Goal: Information Seeking & Learning: Check status

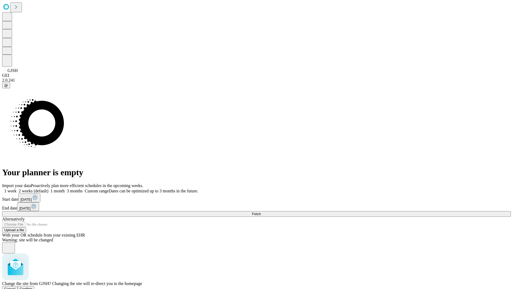
click at [32, 286] on span "Confirm" at bounding box center [26, 288] width 13 height 4
click at [48, 188] on label "2 weeks (default)" at bounding box center [33, 190] width 32 height 5
click at [261, 212] on span "Fetch" at bounding box center [256, 214] width 9 height 4
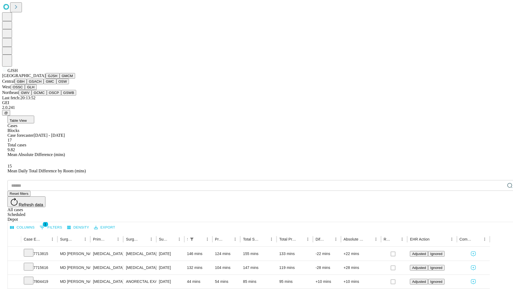
click at [60, 79] on button "GMCM" at bounding box center [67, 76] width 15 height 6
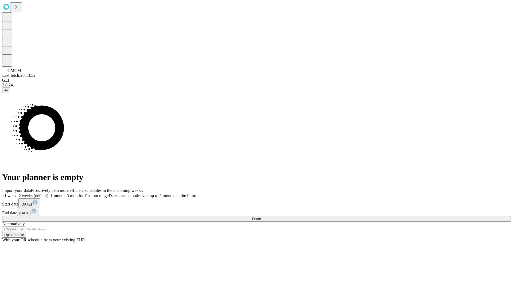
click at [48, 193] on label "2 weeks (default)" at bounding box center [33, 195] width 32 height 5
click at [261, 216] on span "Fetch" at bounding box center [256, 218] width 9 height 4
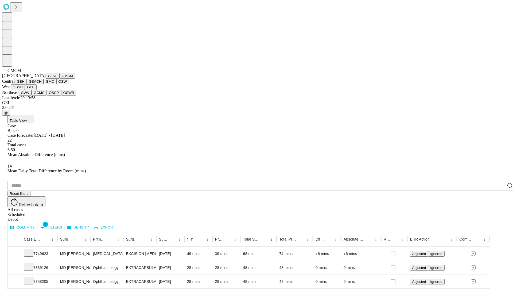
click at [27, 84] on button "GBH" at bounding box center [21, 82] width 12 height 6
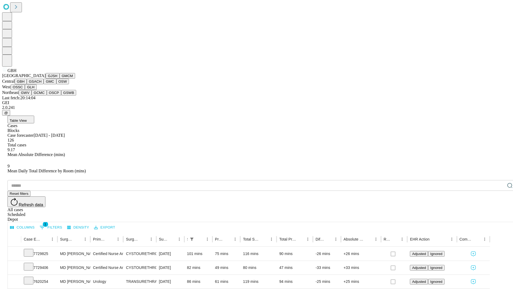
click at [41, 84] on button "GSACH" at bounding box center [35, 82] width 17 height 6
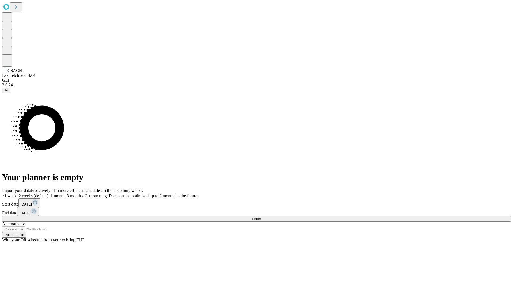
click at [48, 193] on label "2 weeks (default)" at bounding box center [33, 195] width 32 height 5
click at [261, 216] on span "Fetch" at bounding box center [256, 218] width 9 height 4
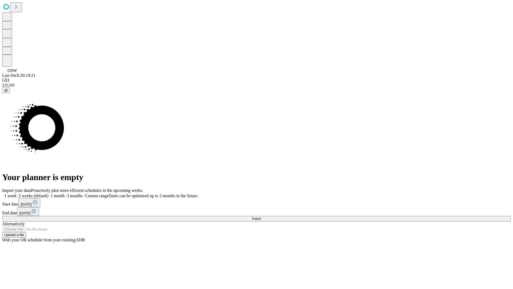
click at [48, 193] on label "2 weeks (default)" at bounding box center [33, 195] width 32 height 5
click at [261, 216] on span "Fetch" at bounding box center [256, 218] width 9 height 4
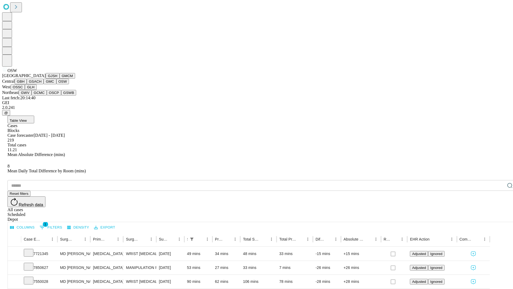
click at [25, 90] on button "OSSC" at bounding box center [18, 87] width 14 height 6
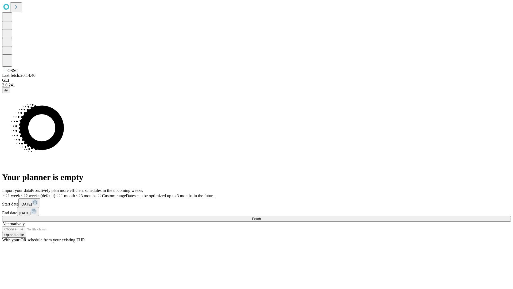
click at [55, 193] on label "2 weeks (default)" at bounding box center [37, 195] width 35 height 5
click at [261, 216] on span "Fetch" at bounding box center [256, 218] width 9 height 4
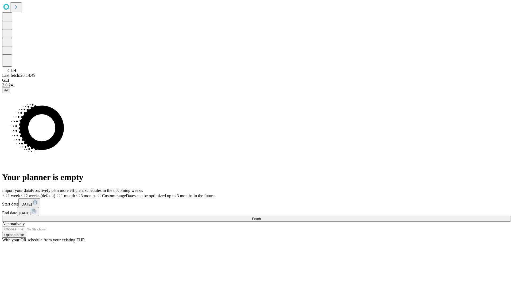
click at [261, 216] on span "Fetch" at bounding box center [256, 218] width 9 height 4
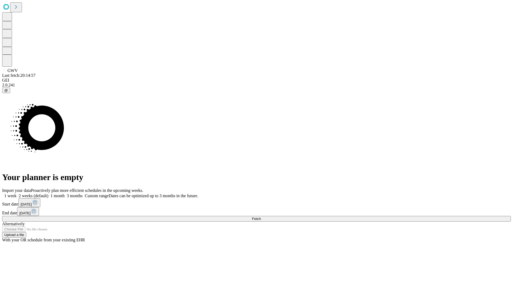
click at [48, 193] on label "2 weeks (default)" at bounding box center [33, 195] width 32 height 5
click at [261, 216] on span "Fetch" at bounding box center [256, 218] width 9 height 4
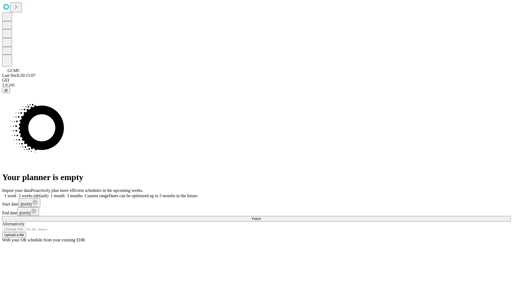
click at [48, 193] on label "2 weeks (default)" at bounding box center [33, 195] width 32 height 5
click at [261, 216] on span "Fetch" at bounding box center [256, 218] width 9 height 4
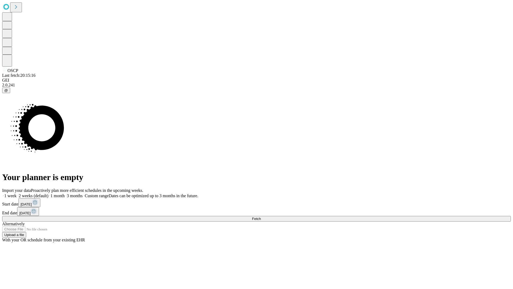
click at [48, 193] on label "2 weeks (default)" at bounding box center [33, 195] width 32 height 5
click at [261, 216] on span "Fetch" at bounding box center [256, 218] width 9 height 4
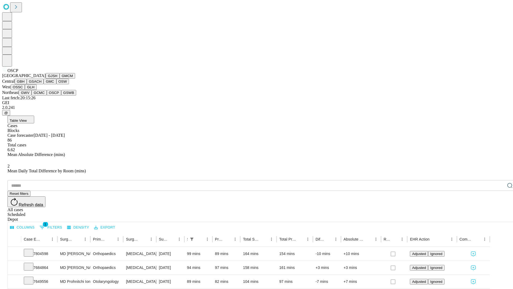
click at [61, 95] on button "GSWB" at bounding box center [68, 93] width 15 height 6
